Goal: Information Seeking & Learning: Learn about a topic

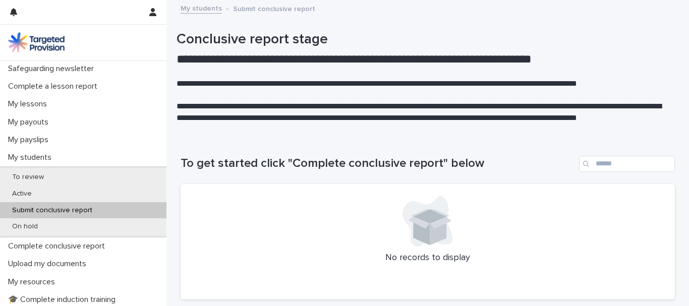
scroll to position [108, 0]
click at [37, 123] on p "My payouts" at bounding box center [30, 122] width 52 height 10
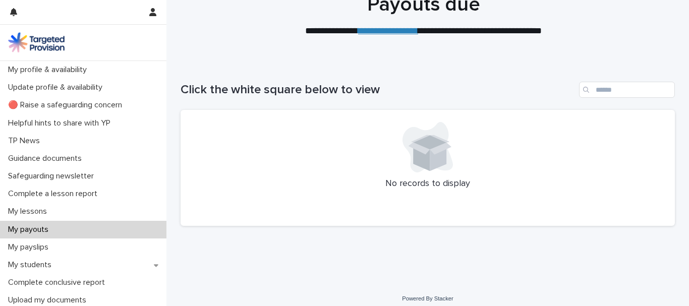
scroll to position [46, 0]
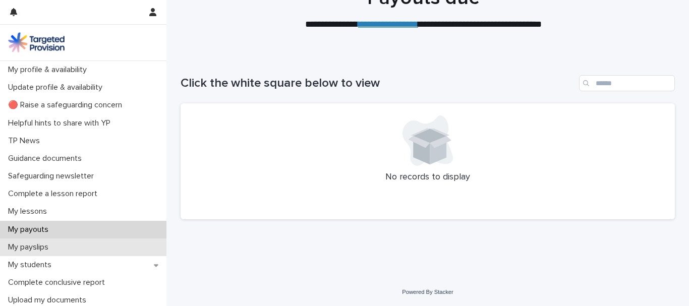
click at [70, 250] on div "My payslips" at bounding box center [83, 248] width 166 height 18
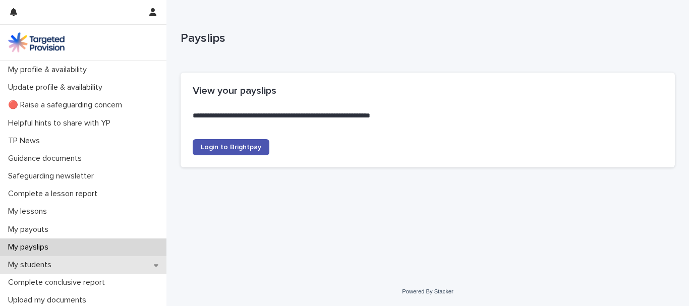
click at [31, 262] on p "My students" at bounding box center [31, 265] width 55 height 10
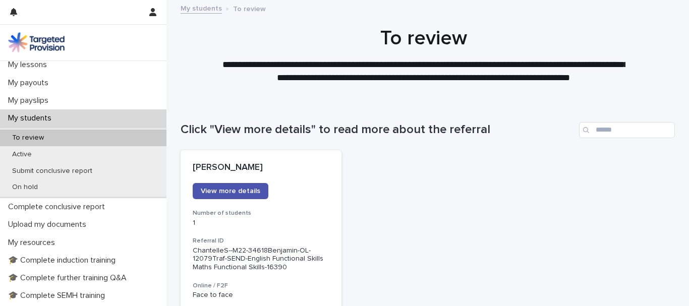
scroll to position [153, 0]
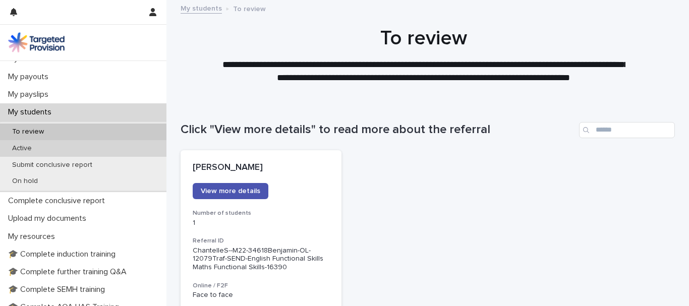
click at [31, 149] on p "Active" at bounding box center [22, 148] width 36 height 9
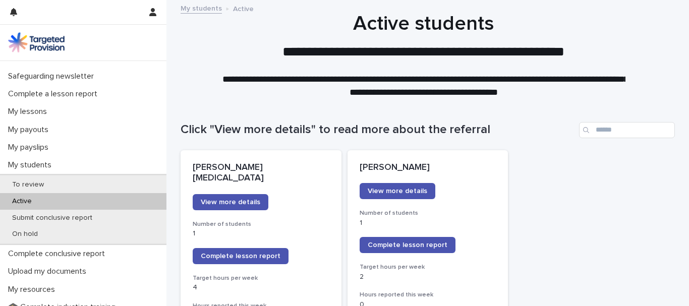
scroll to position [110, 0]
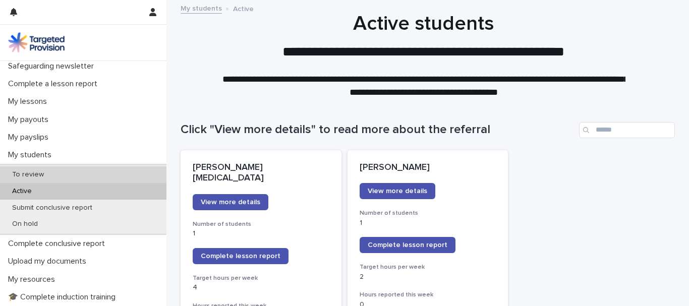
click at [39, 173] on p "To review" at bounding box center [28, 175] width 48 height 9
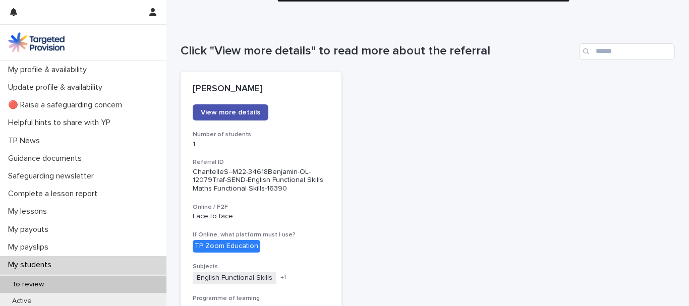
scroll to position [69, 0]
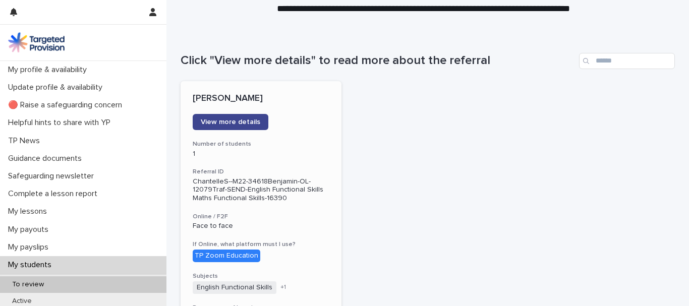
click at [253, 122] on span "View more details" at bounding box center [231, 122] width 60 height 7
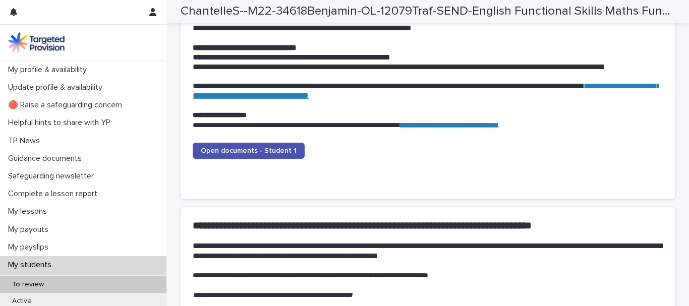
scroll to position [1042, 0]
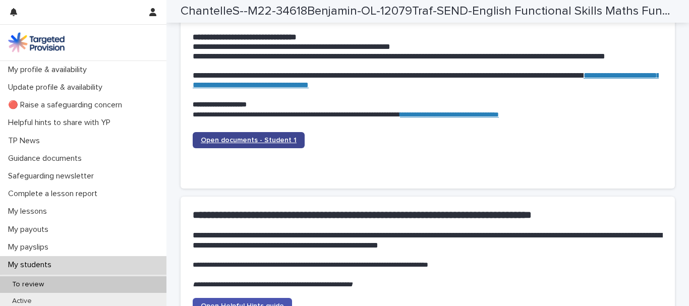
click at [263, 141] on span "Open documents - Student 1" at bounding box center [249, 140] width 96 height 7
